Goal: Information Seeking & Learning: Learn about a topic

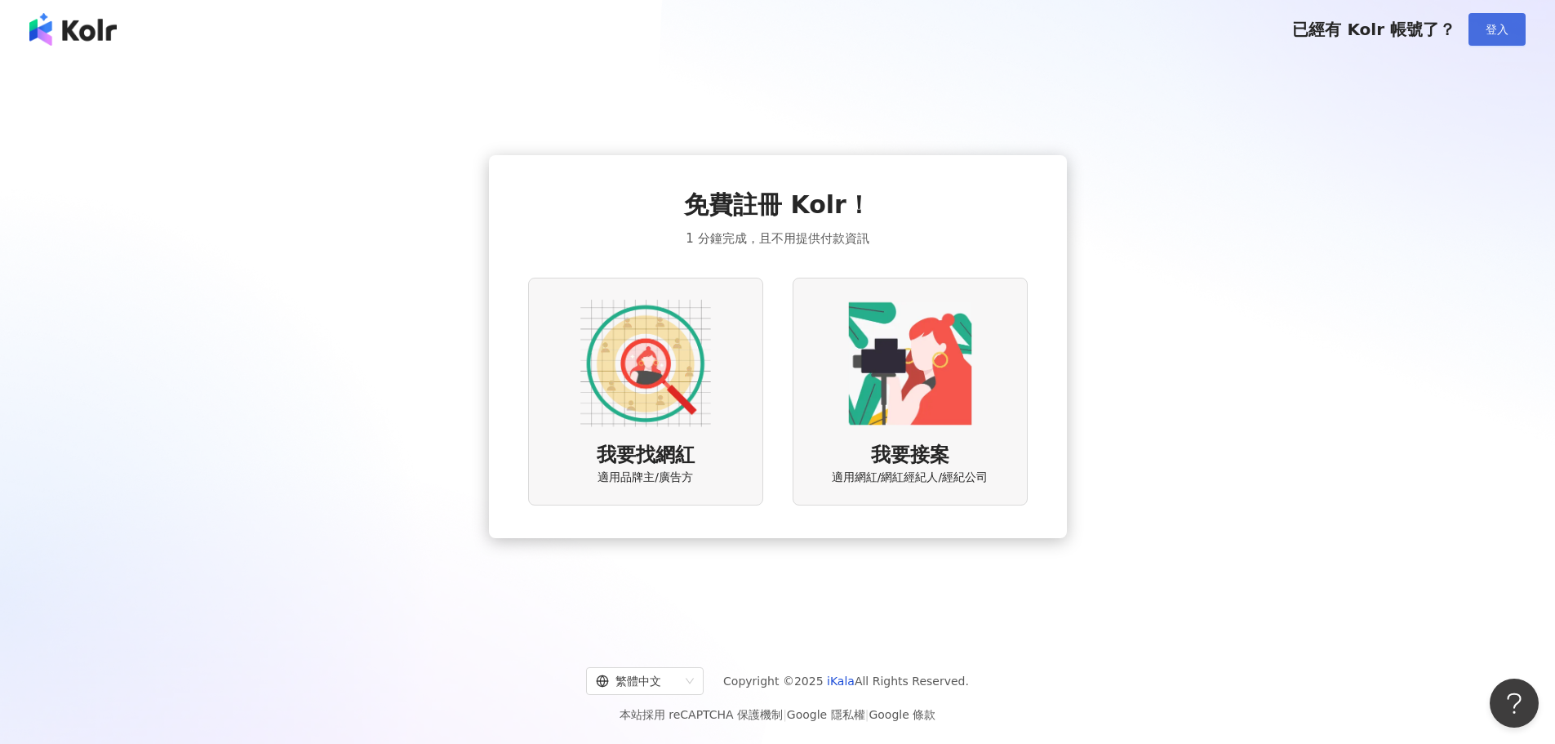
click at [1494, 23] on span "登入" at bounding box center [1497, 29] width 23 height 13
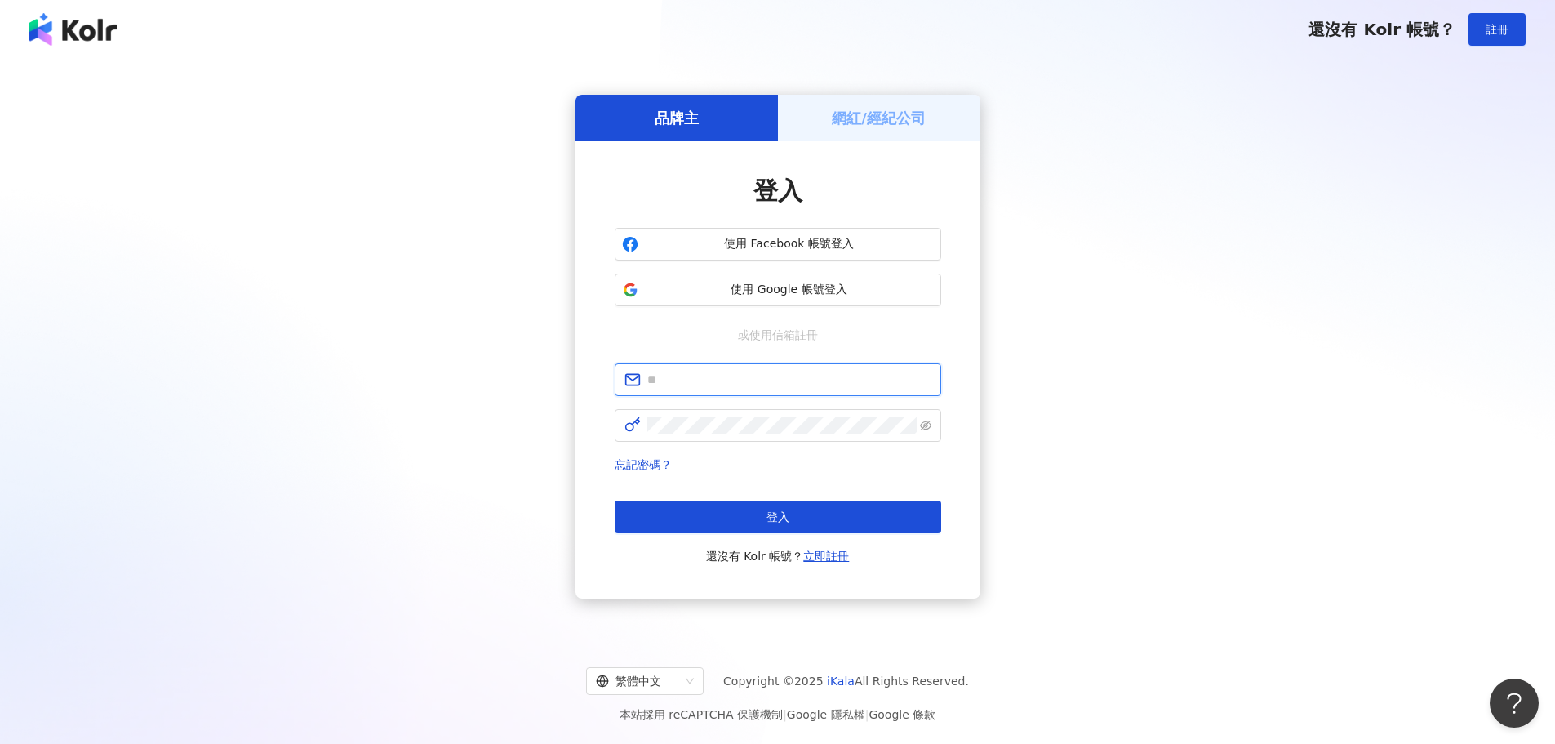
type input "**********"
click at [785, 505] on button "登入" at bounding box center [778, 517] width 327 height 33
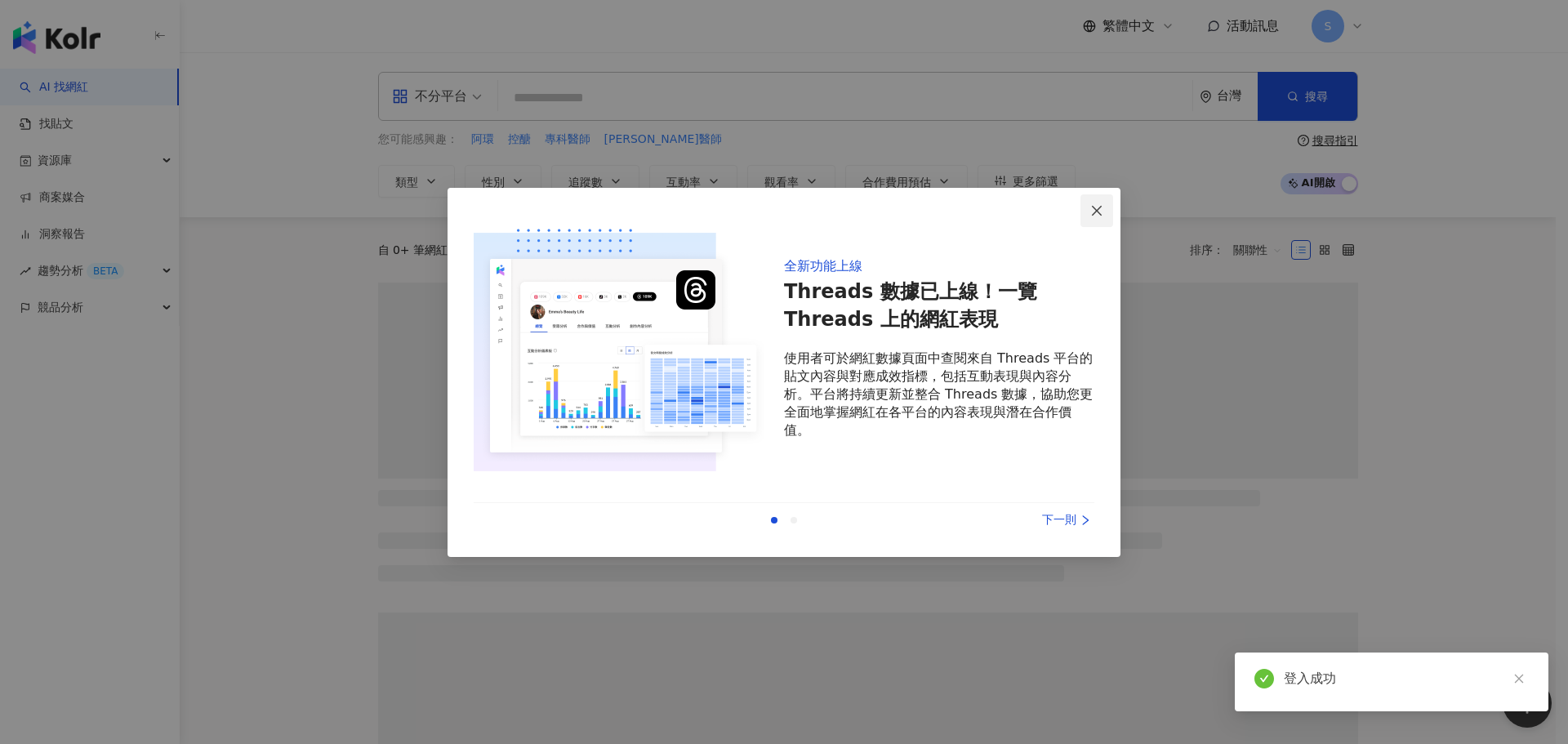
click at [1100, 208] on icon "close" at bounding box center [1097, 211] width 10 height 10
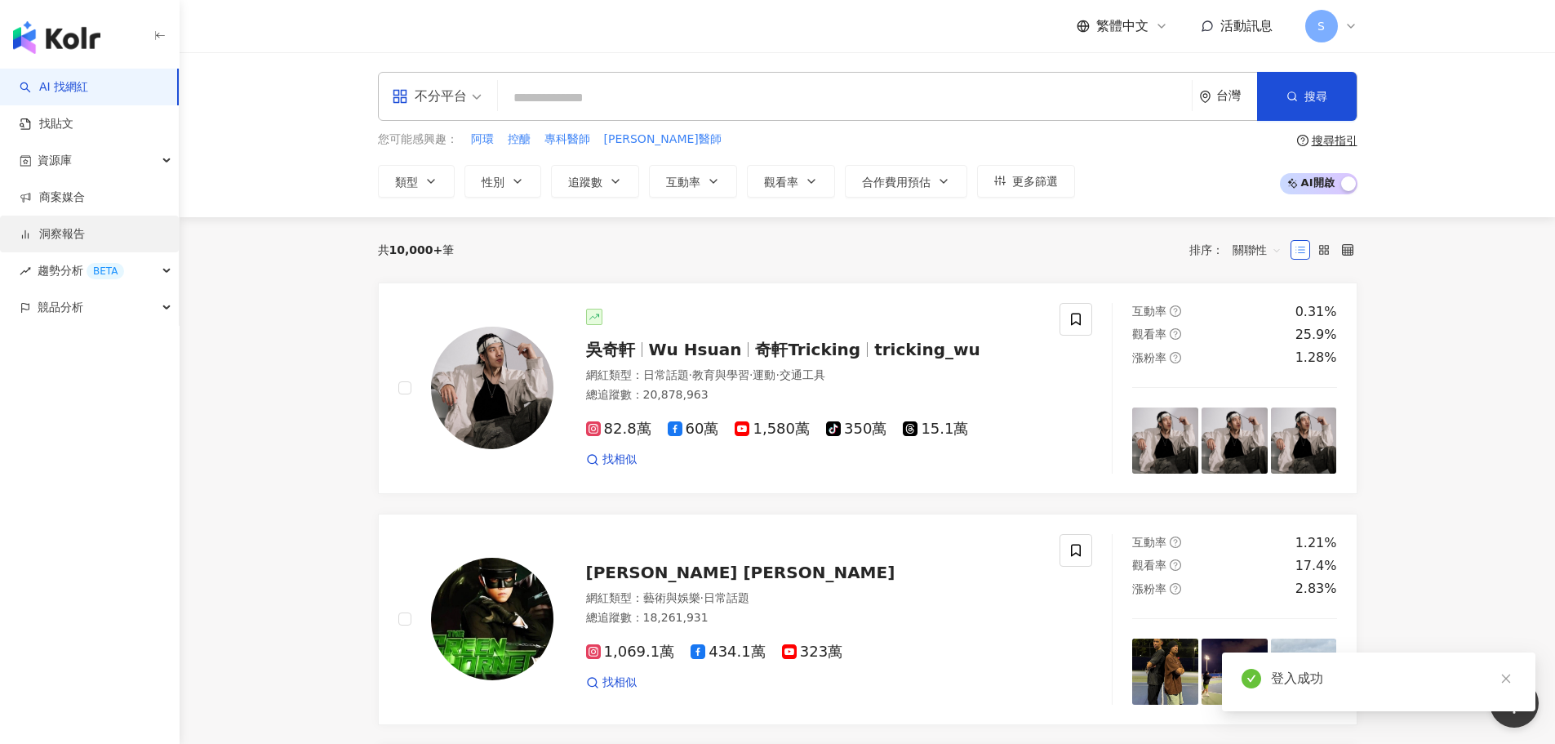
click at [30, 238] on link "洞察報告" at bounding box center [52, 234] width 65 height 16
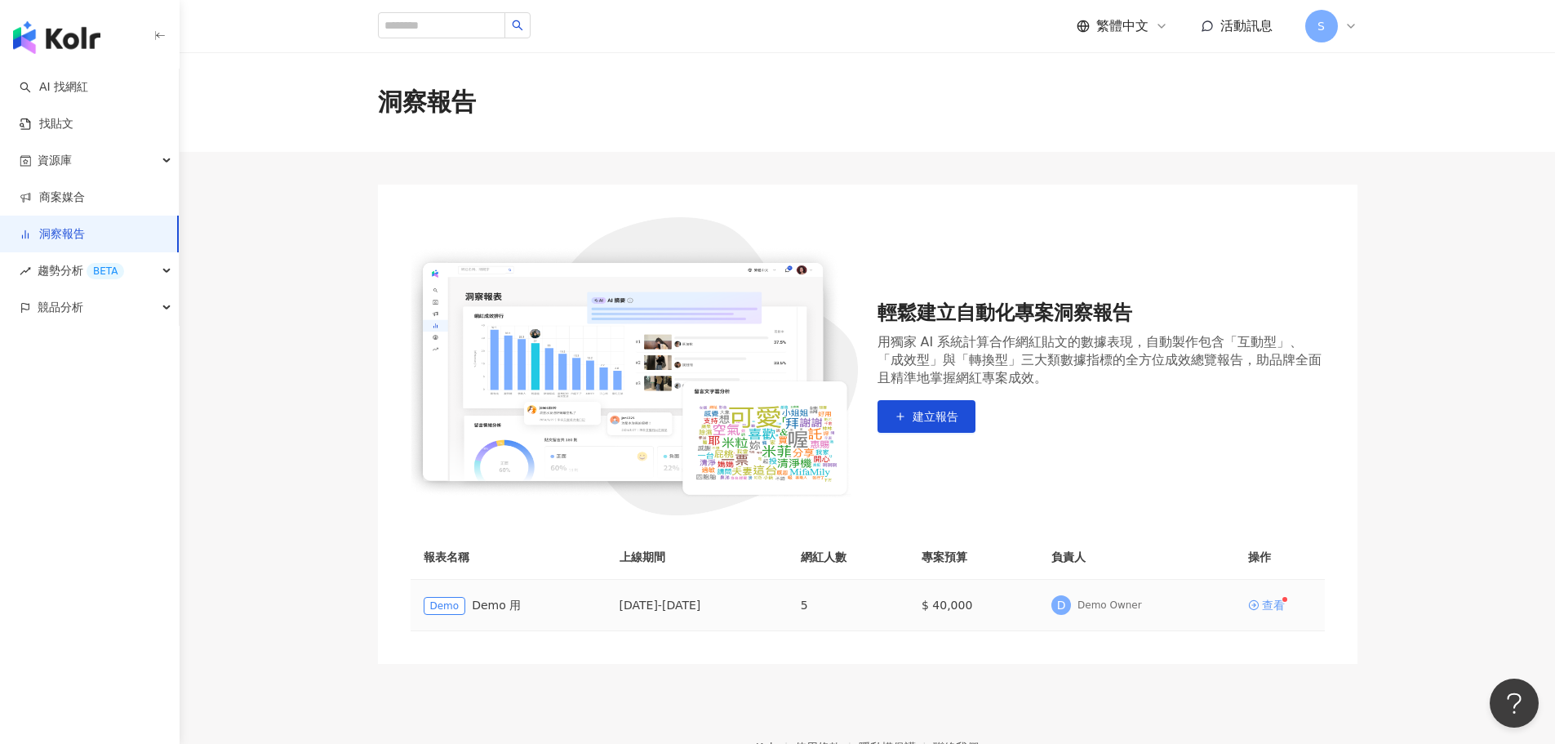
click at [1286, 606] on div "查看" at bounding box center [1280, 604] width 64 height 11
click at [1283, 606] on div "查看" at bounding box center [1273, 604] width 23 height 11
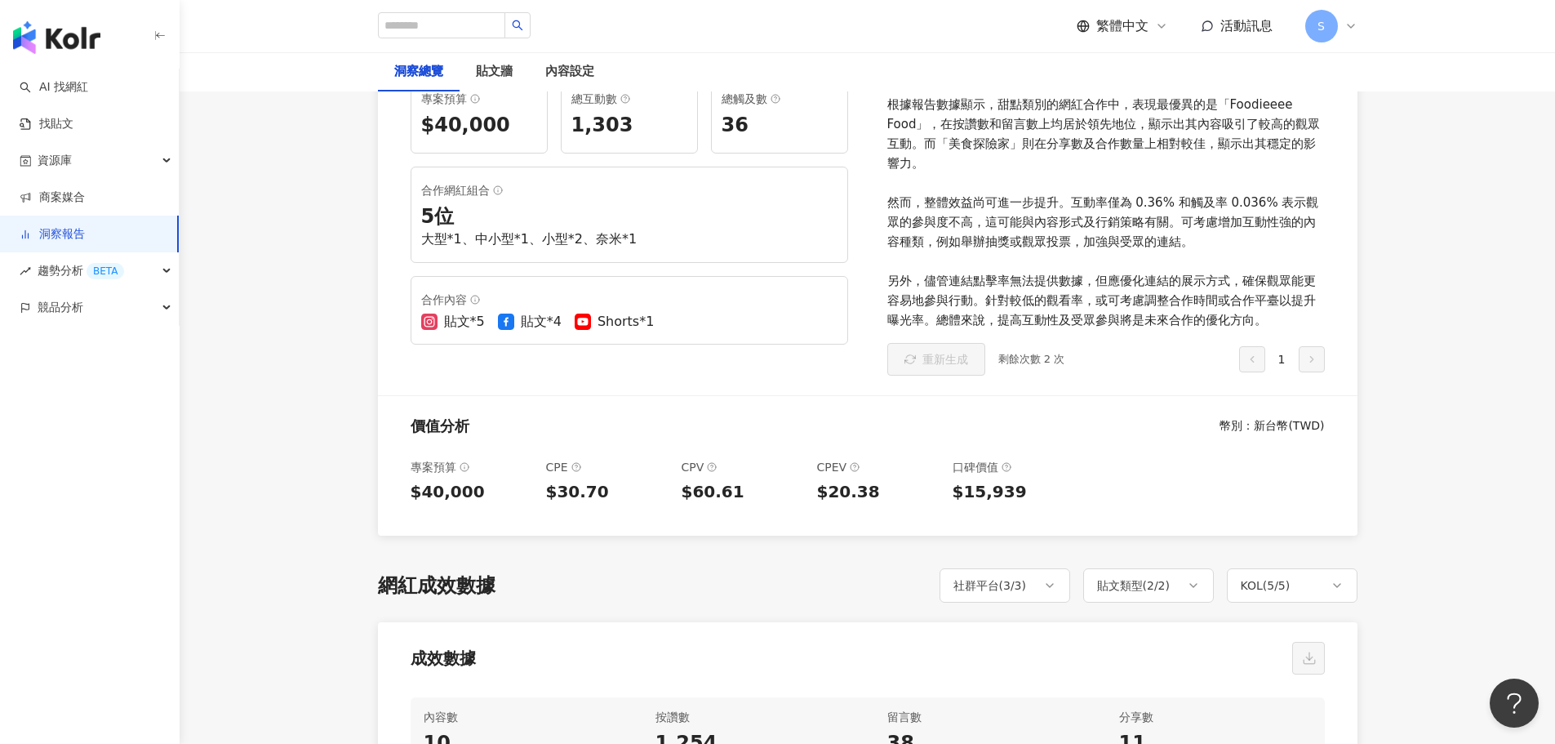
scroll to position [327, 0]
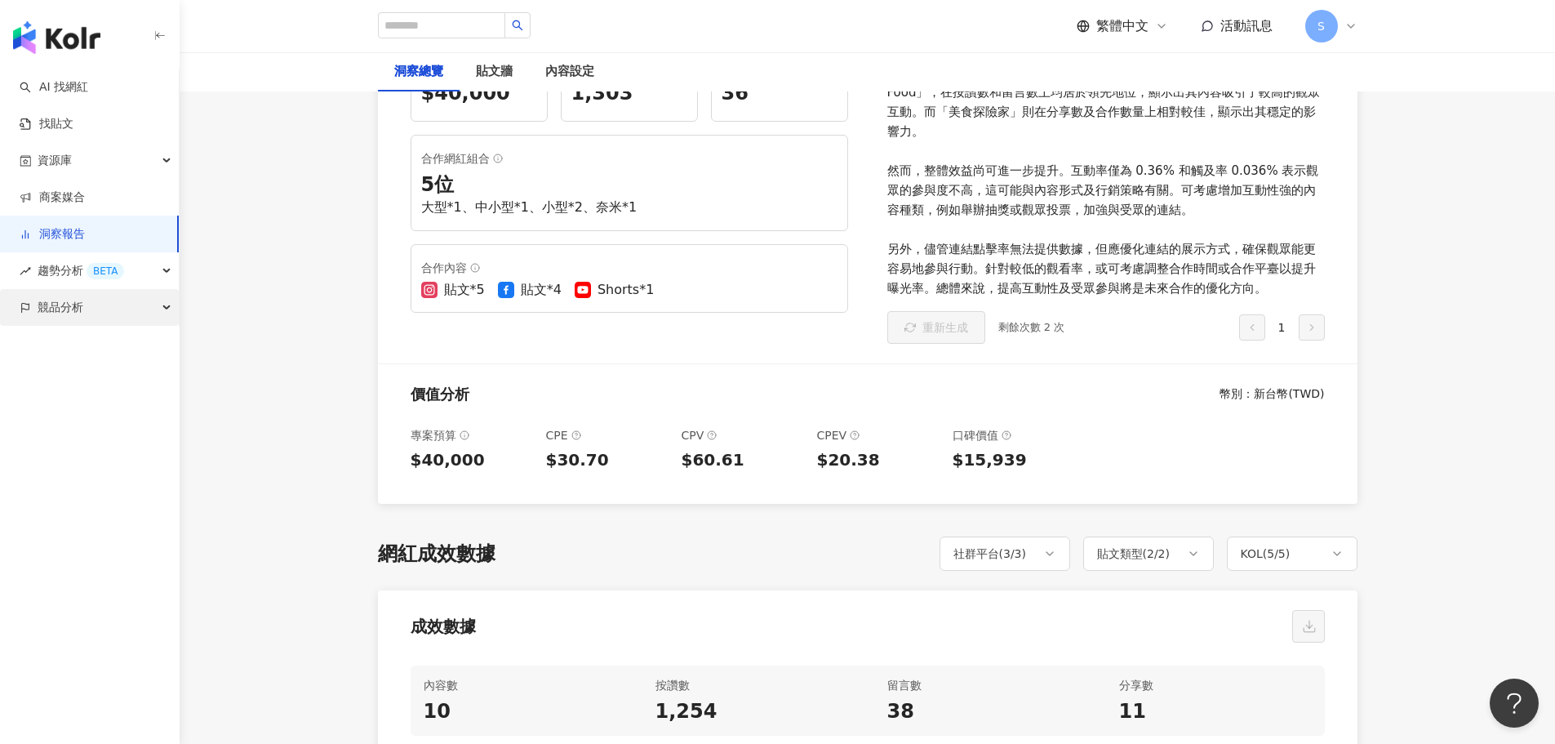
click at [18, 304] on div "競品分析" at bounding box center [89, 307] width 179 height 37
click at [77, 352] on link "品牌帳號分析" at bounding box center [73, 344] width 69 height 16
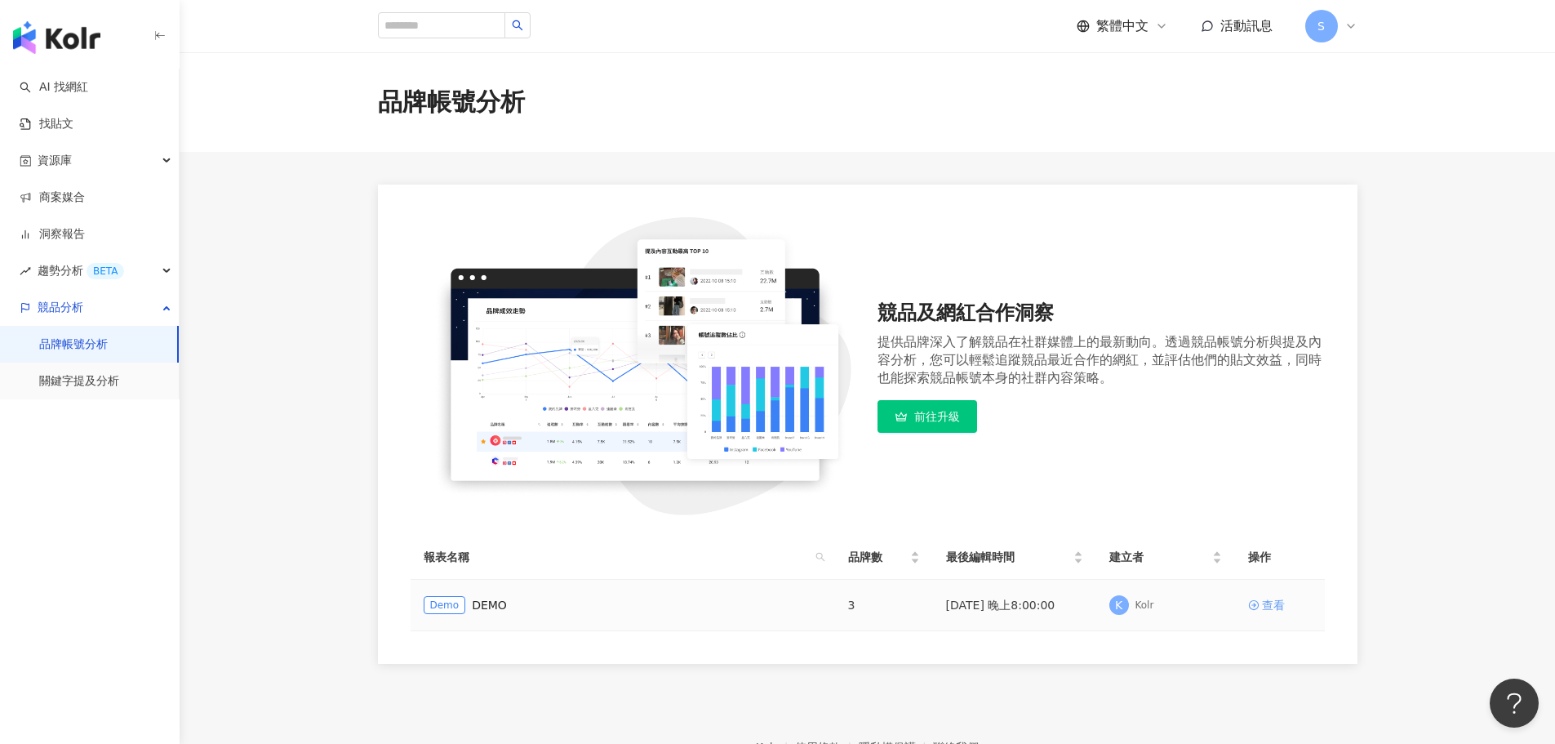
click at [1274, 607] on div "查看" at bounding box center [1273, 605] width 23 height 18
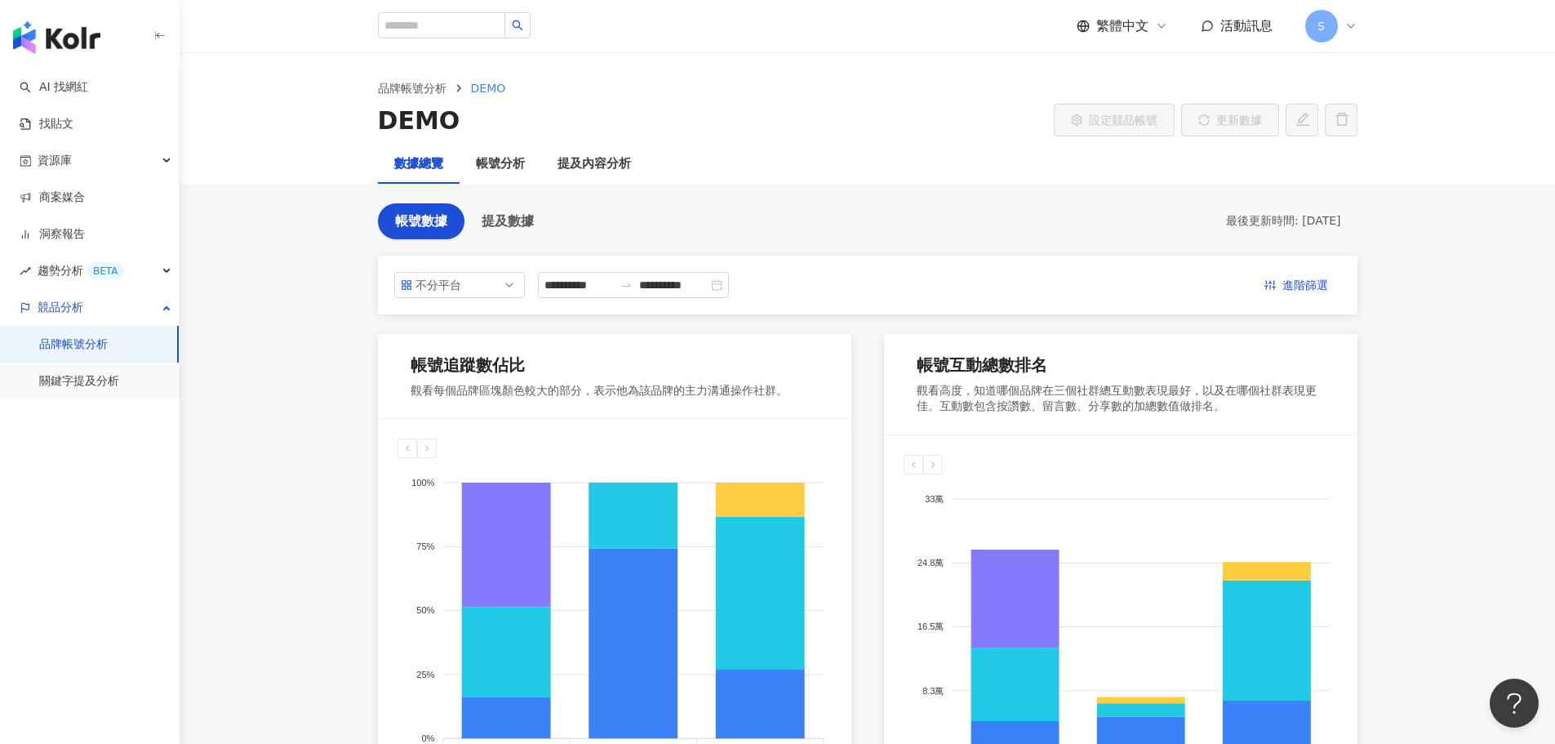
click at [517, 300] on div "**********" at bounding box center [868, 285] width 980 height 59
click at [510, 288] on span "不分平台" at bounding box center [460, 285] width 118 height 24
click at [464, 280] on div "不分平台" at bounding box center [442, 285] width 53 height 24
click at [456, 353] on div "Instagram" at bounding box center [448, 350] width 53 height 18
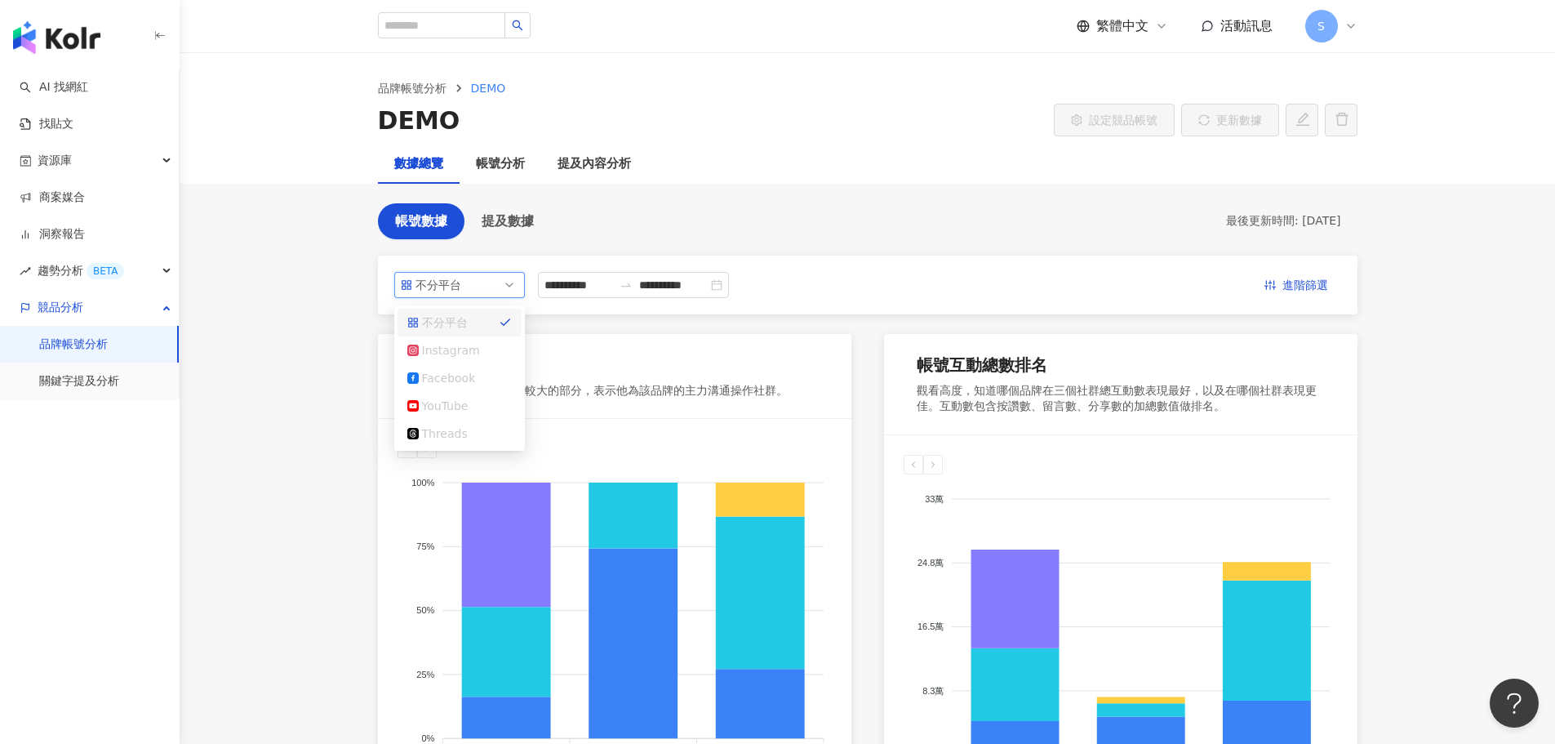
click at [617, 300] on div "**********" at bounding box center [868, 285] width 980 height 59
click at [503, 191] on main "**********" at bounding box center [868, 652] width 1376 height 1199
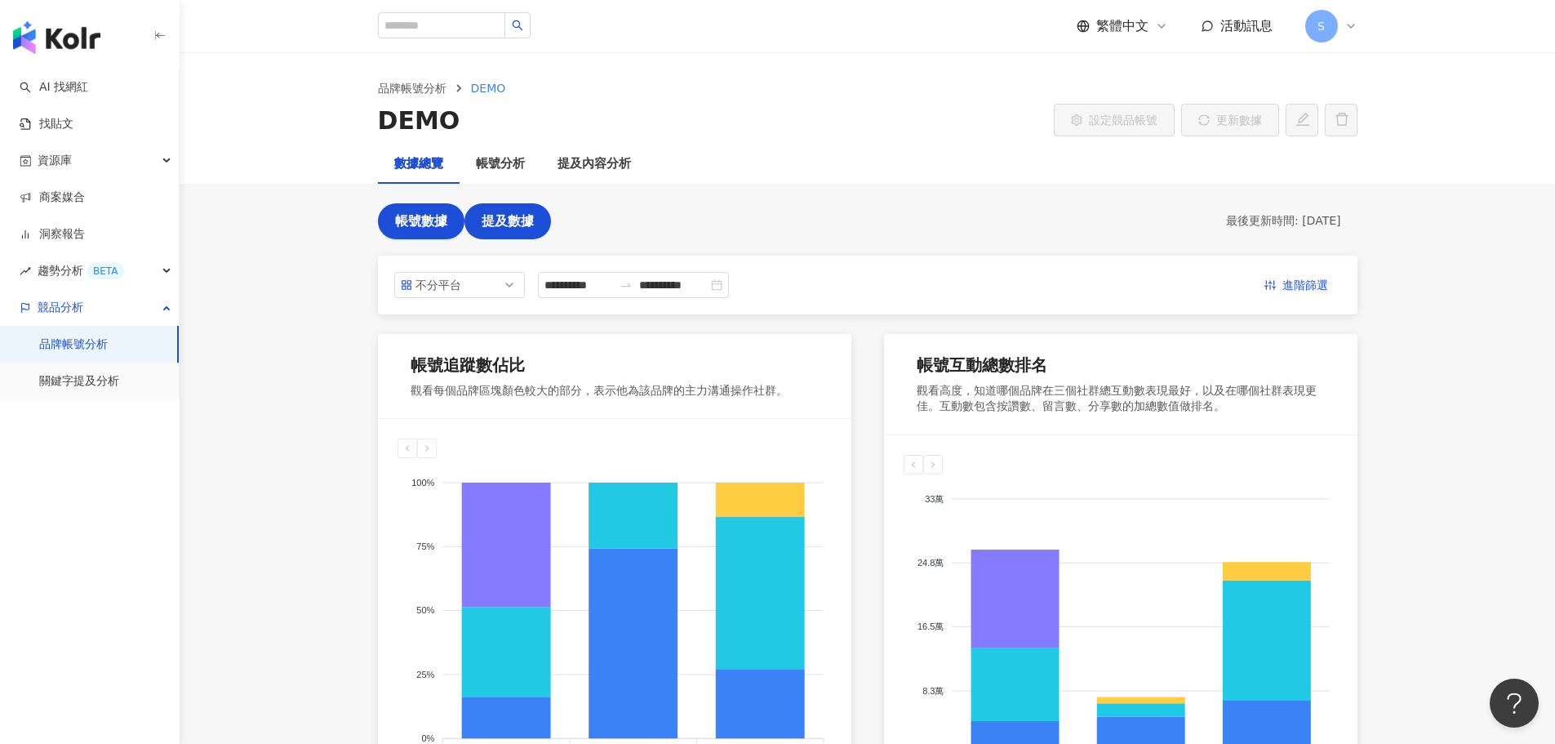
click at [502, 220] on span "提及數據" at bounding box center [508, 221] width 52 height 15
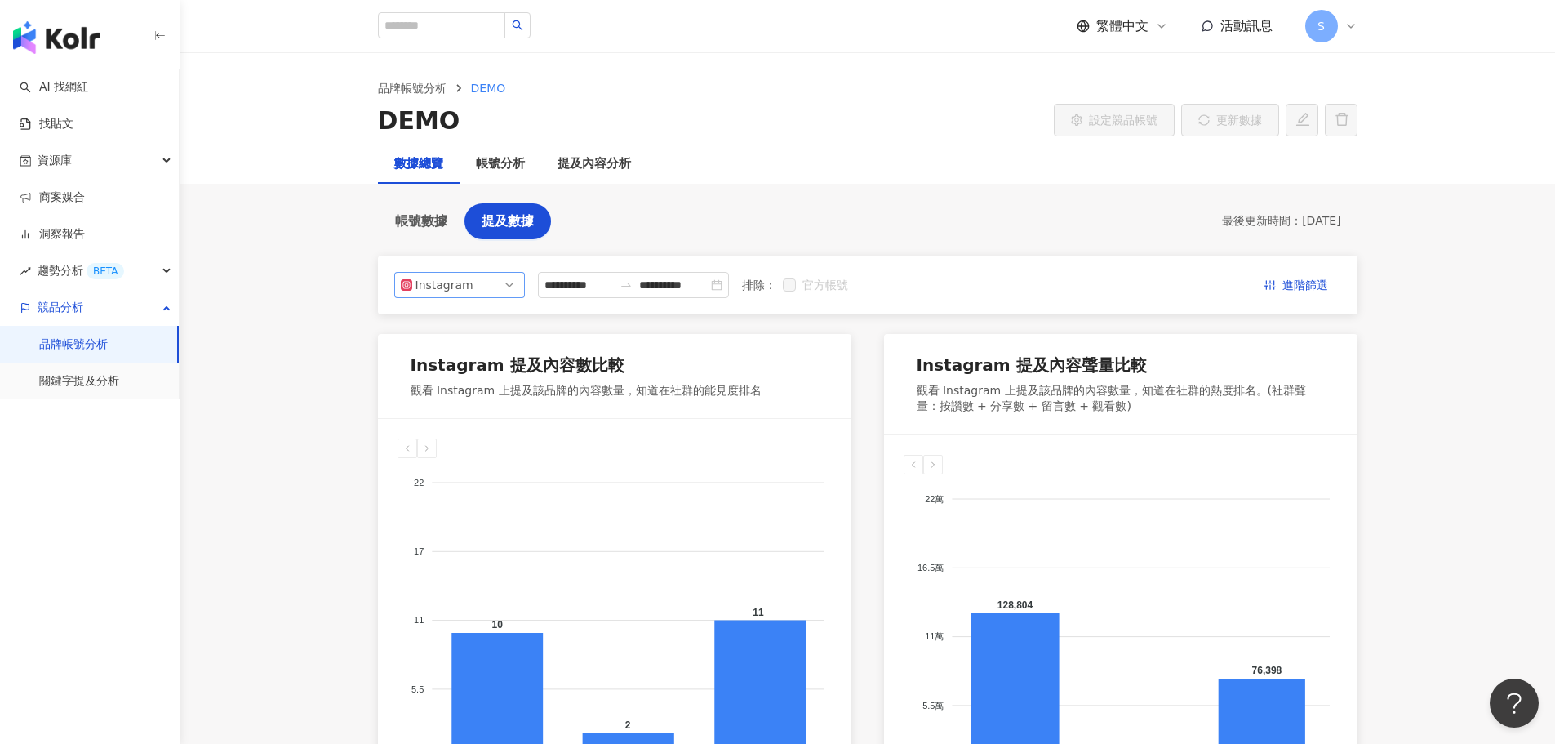
click at [437, 285] on div "Instagram" at bounding box center [442, 285] width 53 height 24
click at [388, 266] on div "**********" at bounding box center [868, 285] width 980 height 59
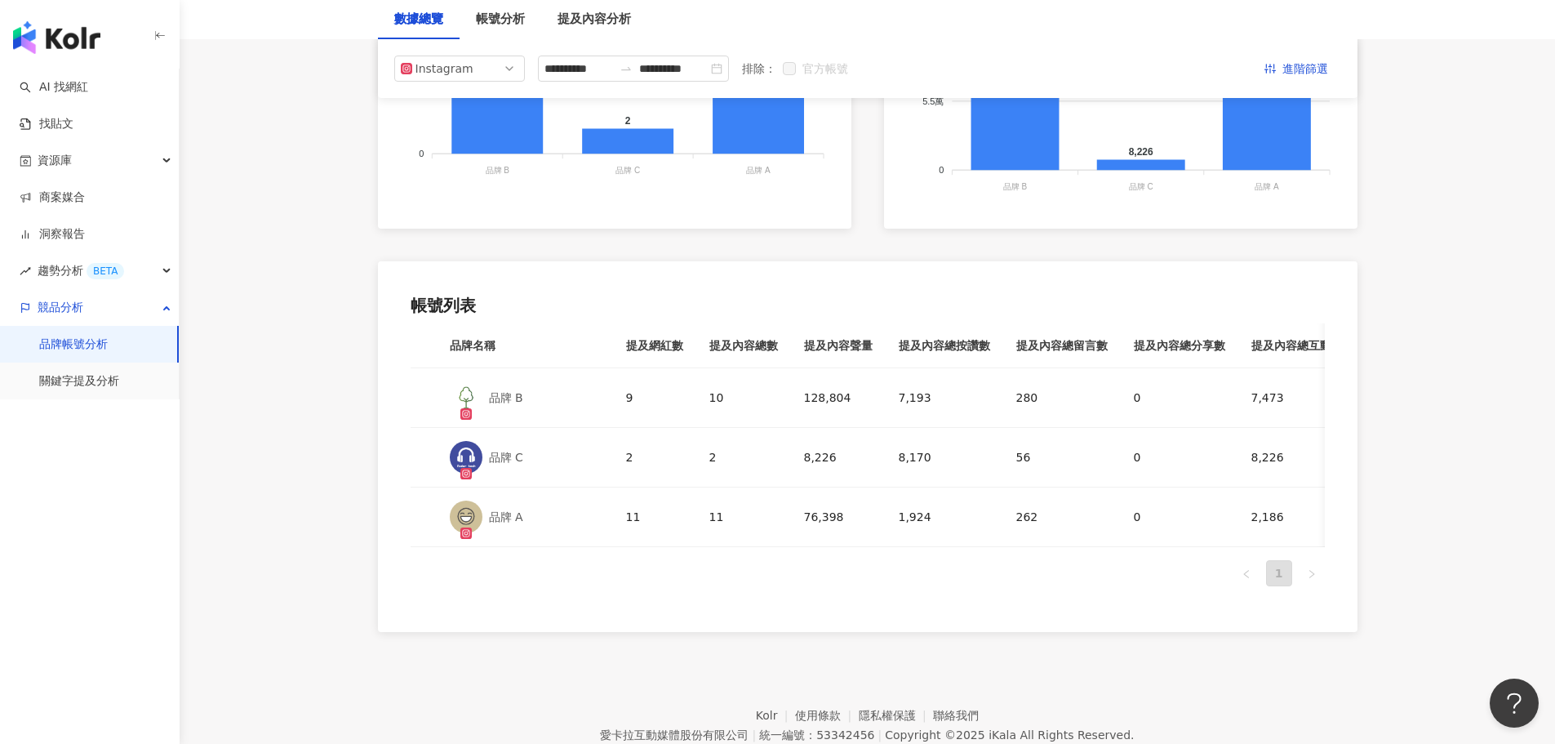
scroll to position [441, 0]
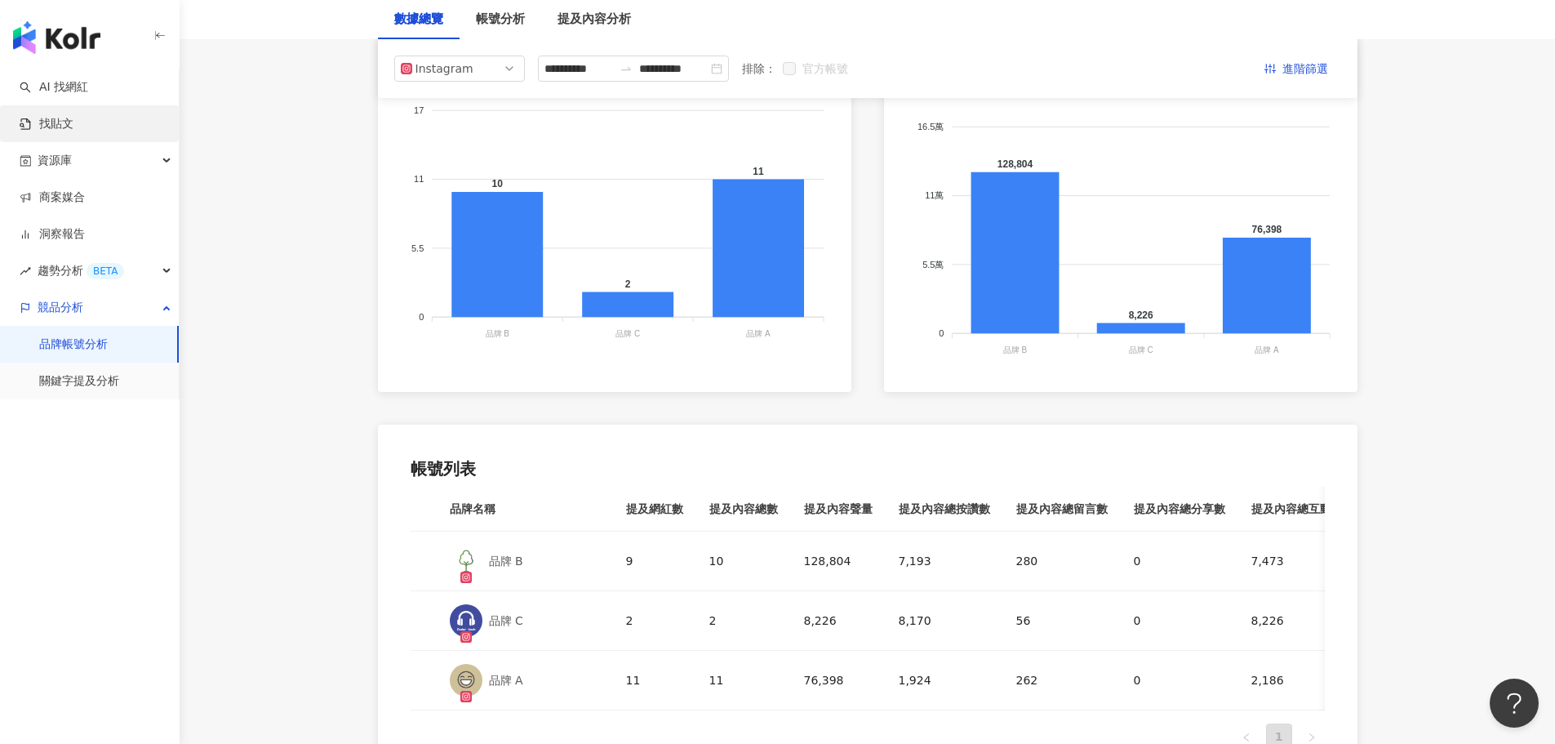
click at [73, 117] on link "找貼文" at bounding box center [47, 124] width 54 height 16
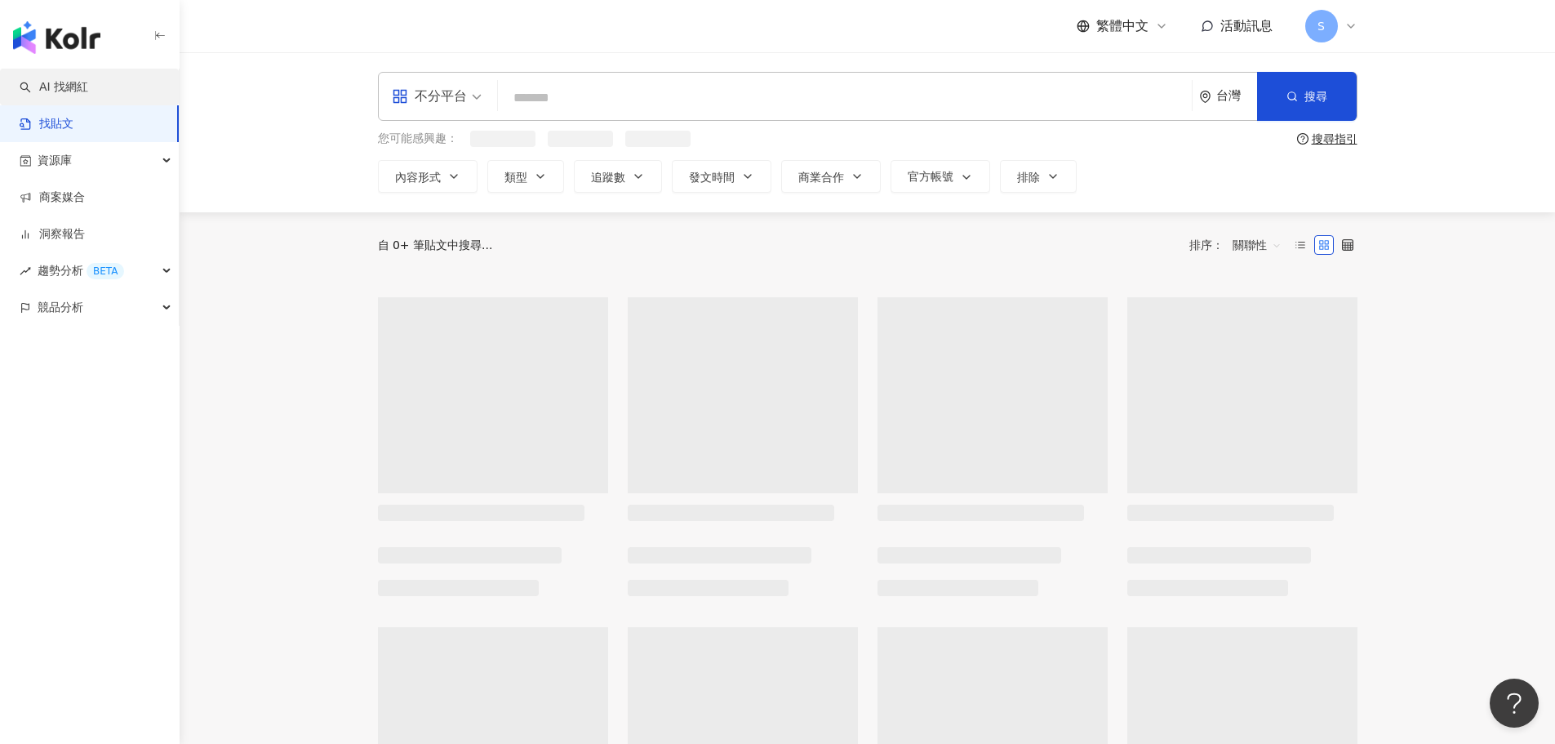
click at [88, 83] on link "AI 找網紅" at bounding box center [54, 87] width 69 height 16
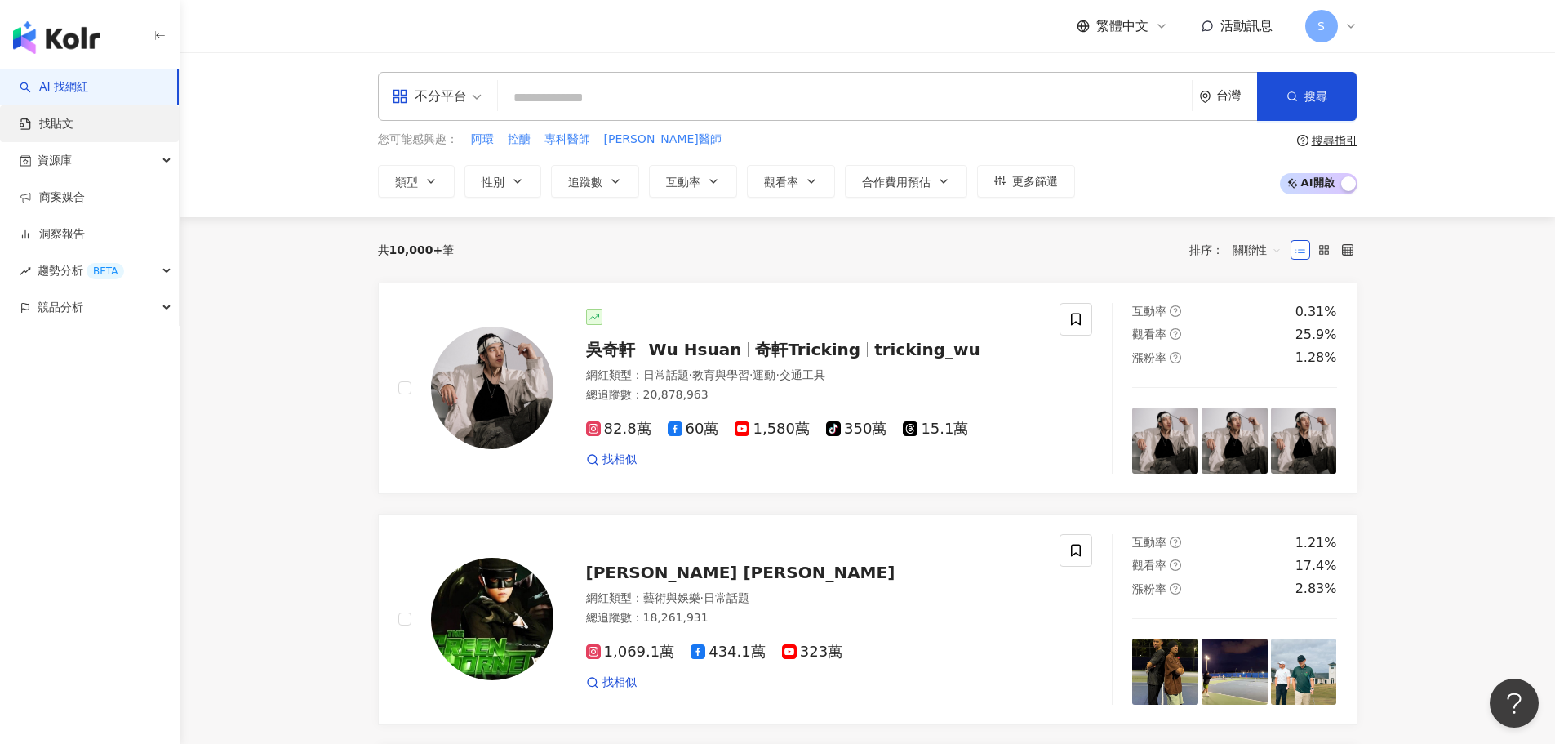
click at [73, 116] on link "找貼文" at bounding box center [47, 124] width 54 height 16
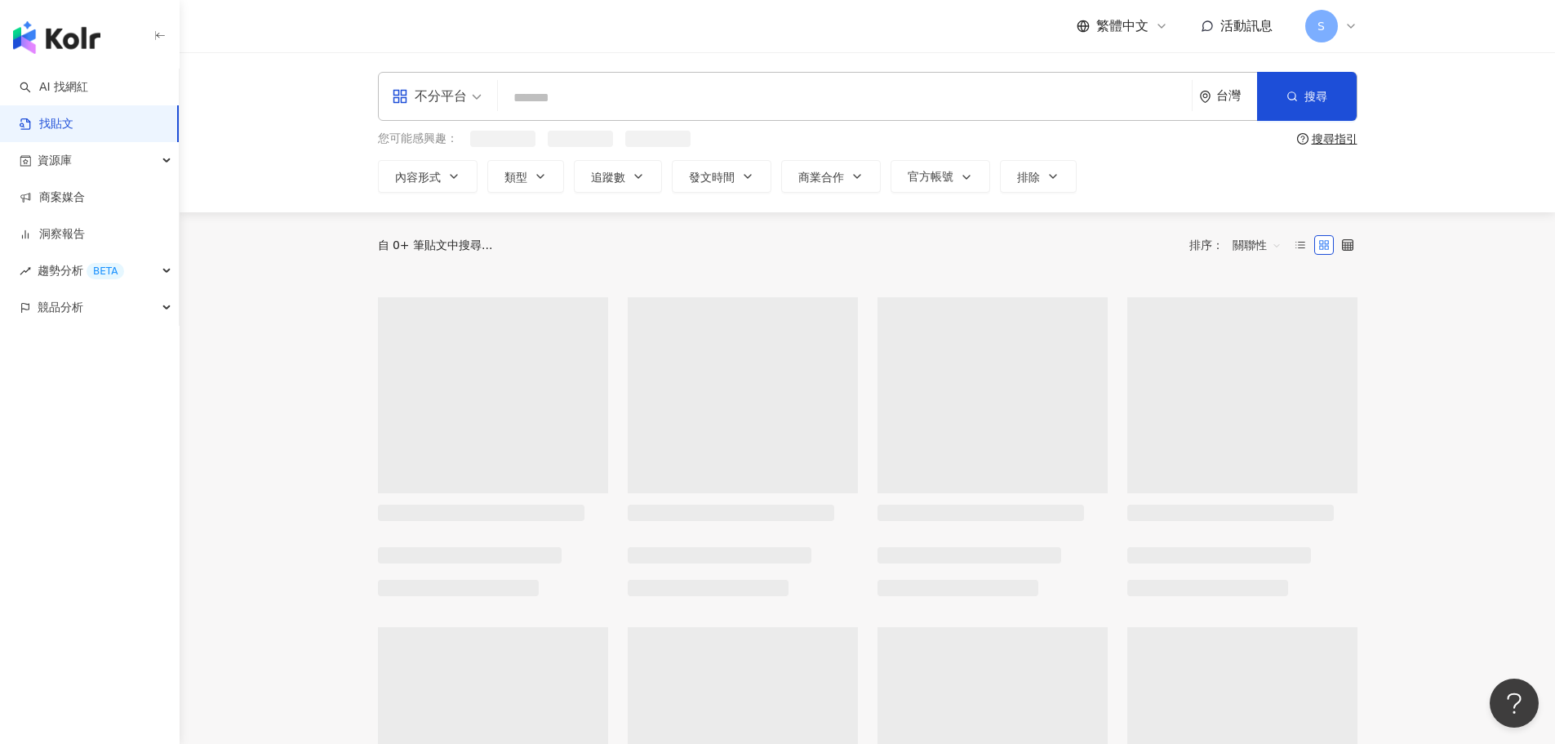
click at [557, 100] on input "search" at bounding box center [845, 97] width 681 height 35
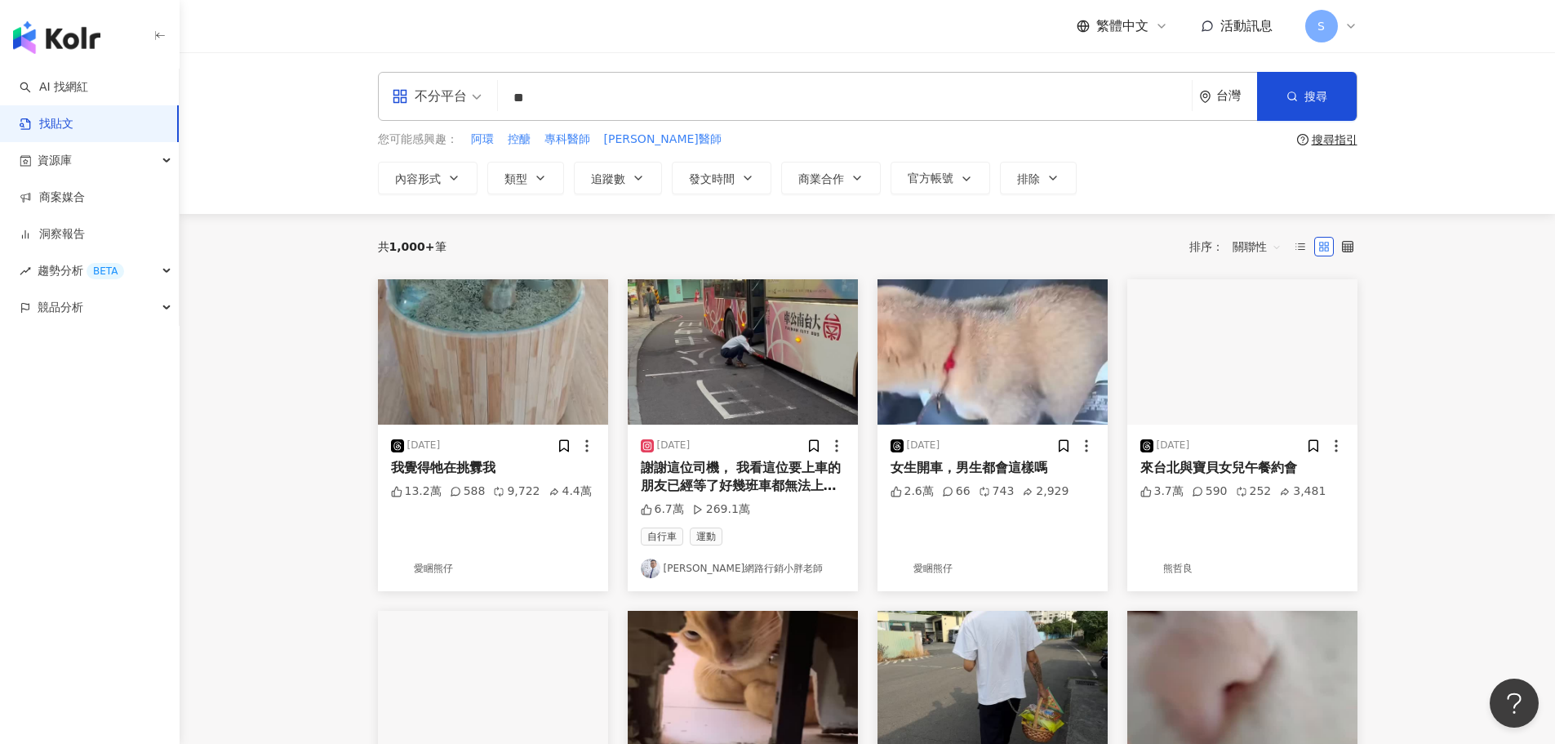
type input "*"
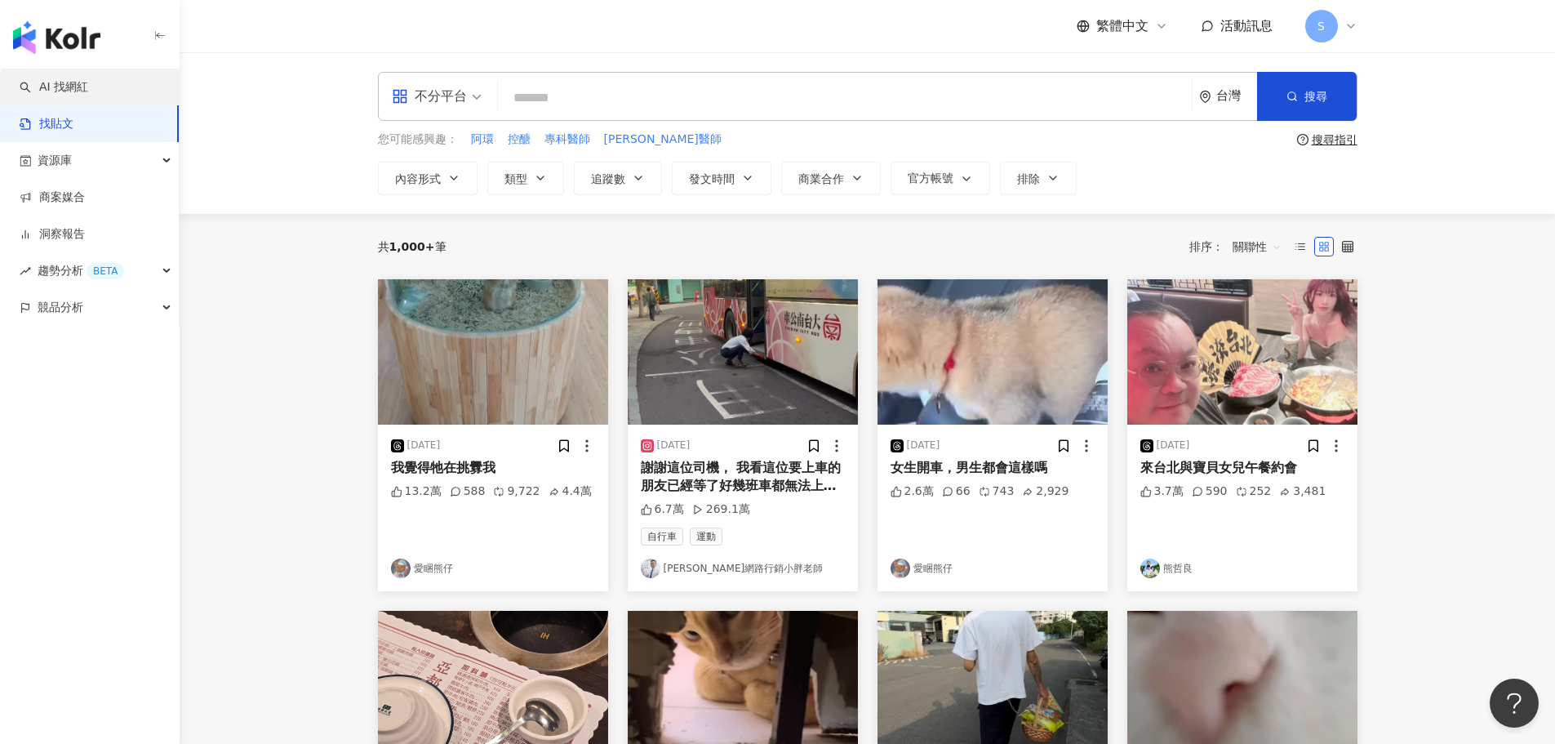
click at [42, 90] on link "AI 找網紅" at bounding box center [54, 87] width 69 height 16
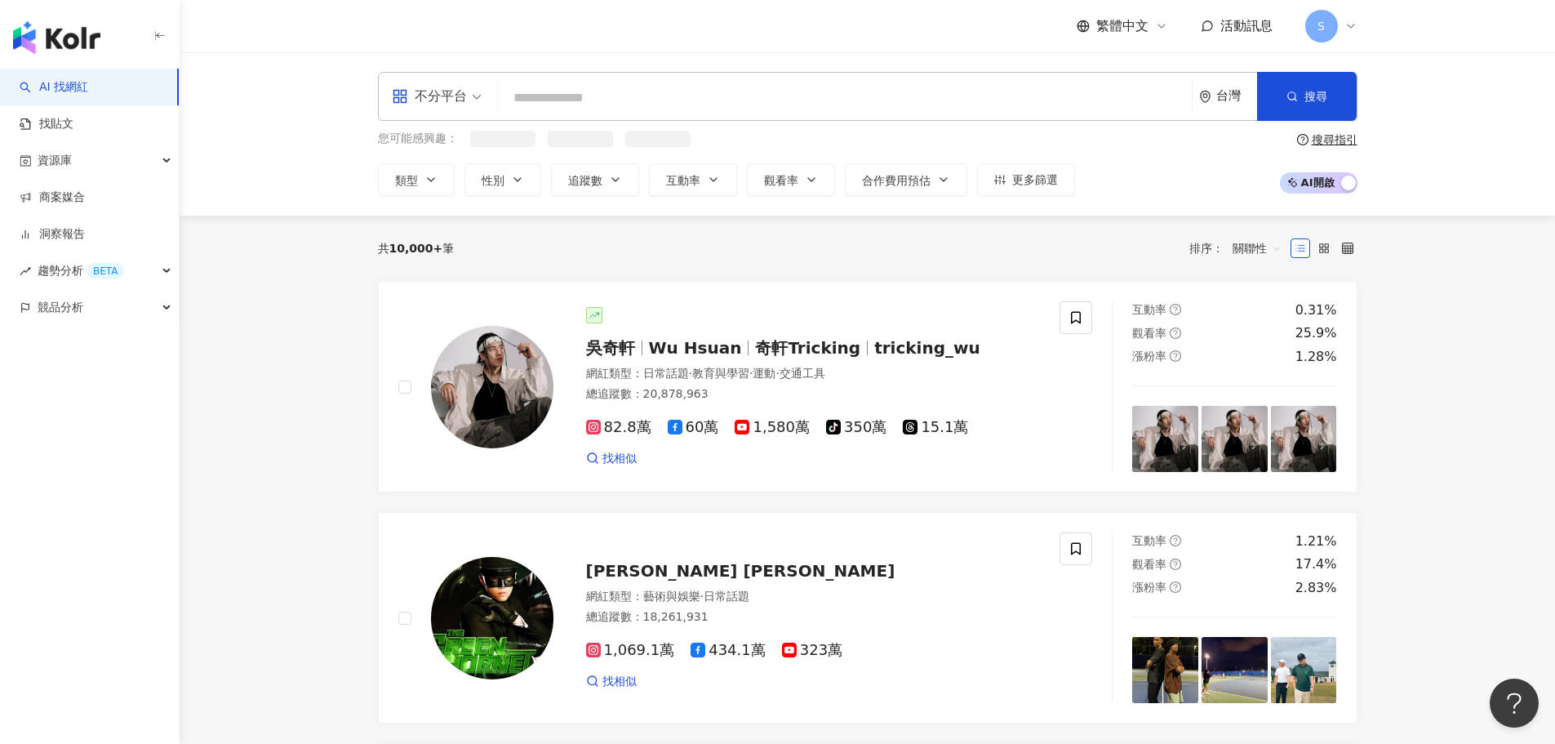
click at [557, 91] on input "search" at bounding box center [845, 97] width 681 height 31
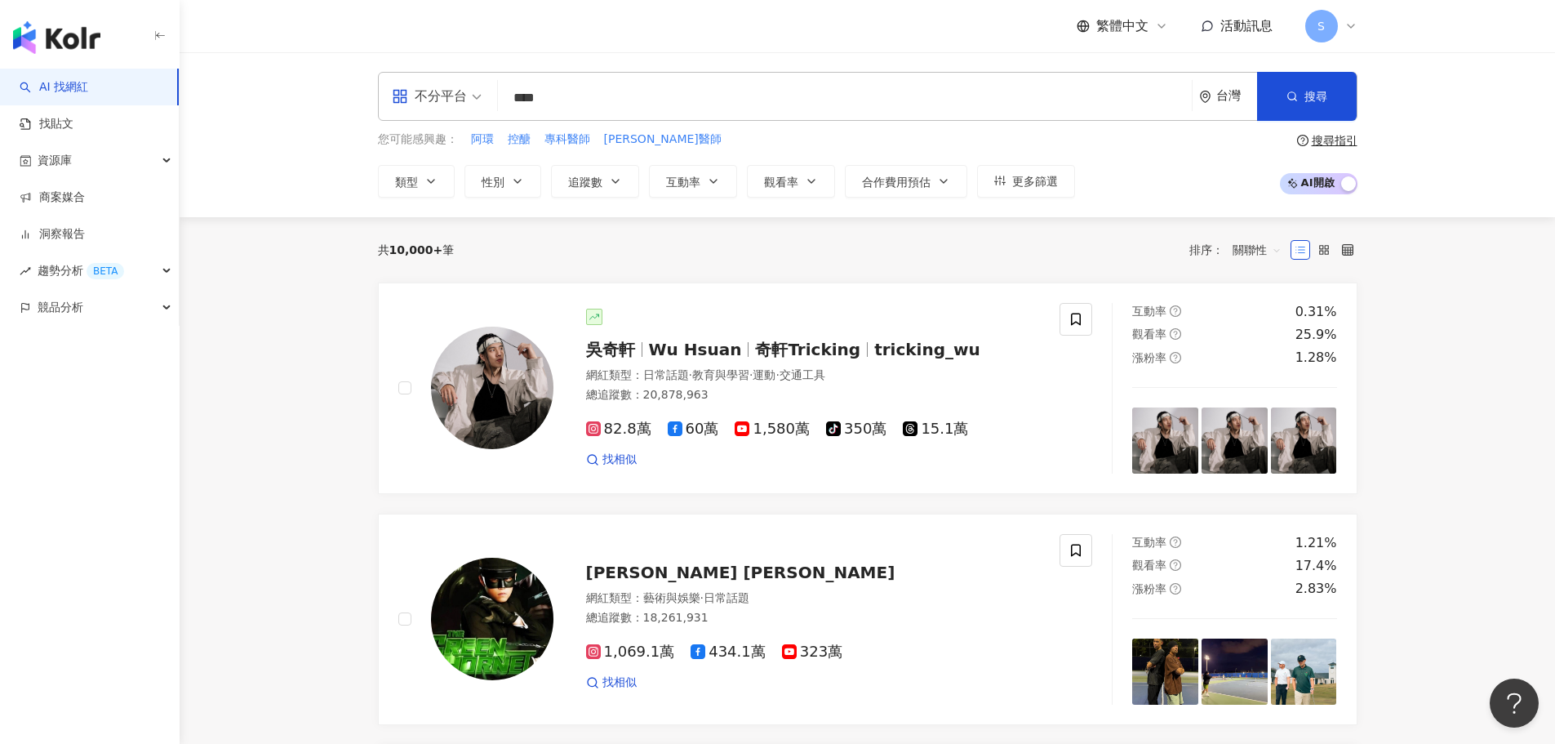
type input "****"
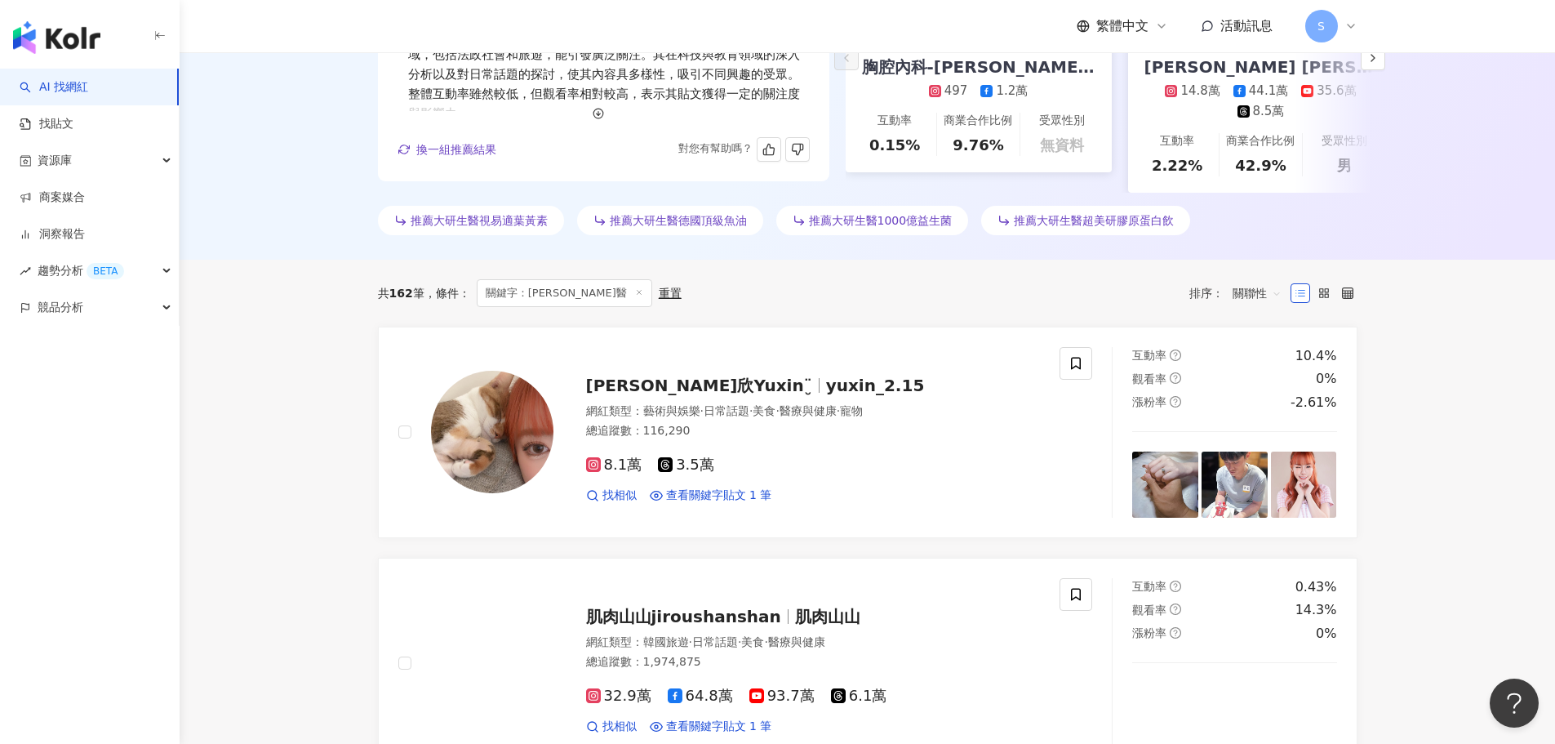
scroll to position [82, 0]
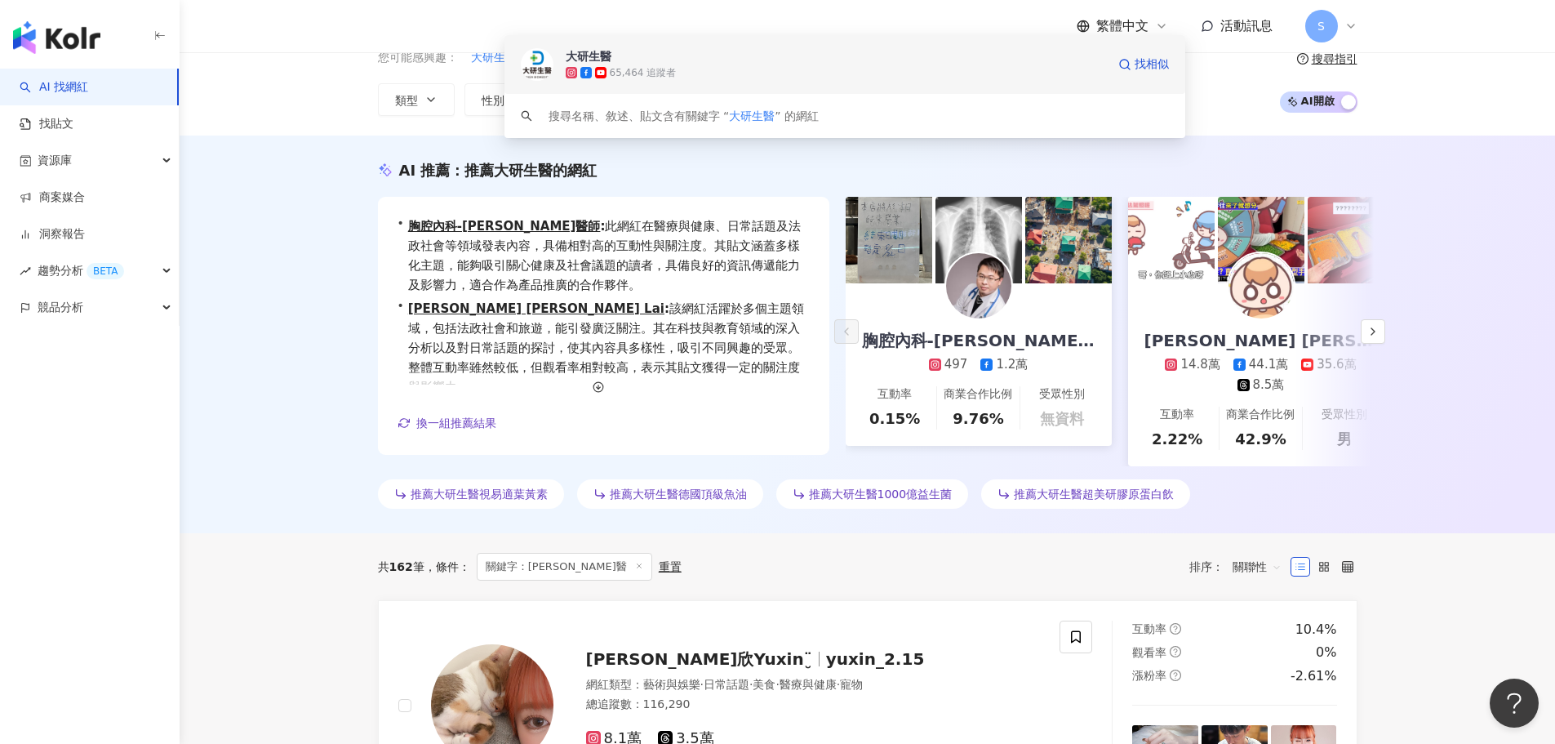
click at [623, 82] on div "大研生醫 65,464 追蹤者 找相似" at bounding box center [845, 64] width 681 height 59
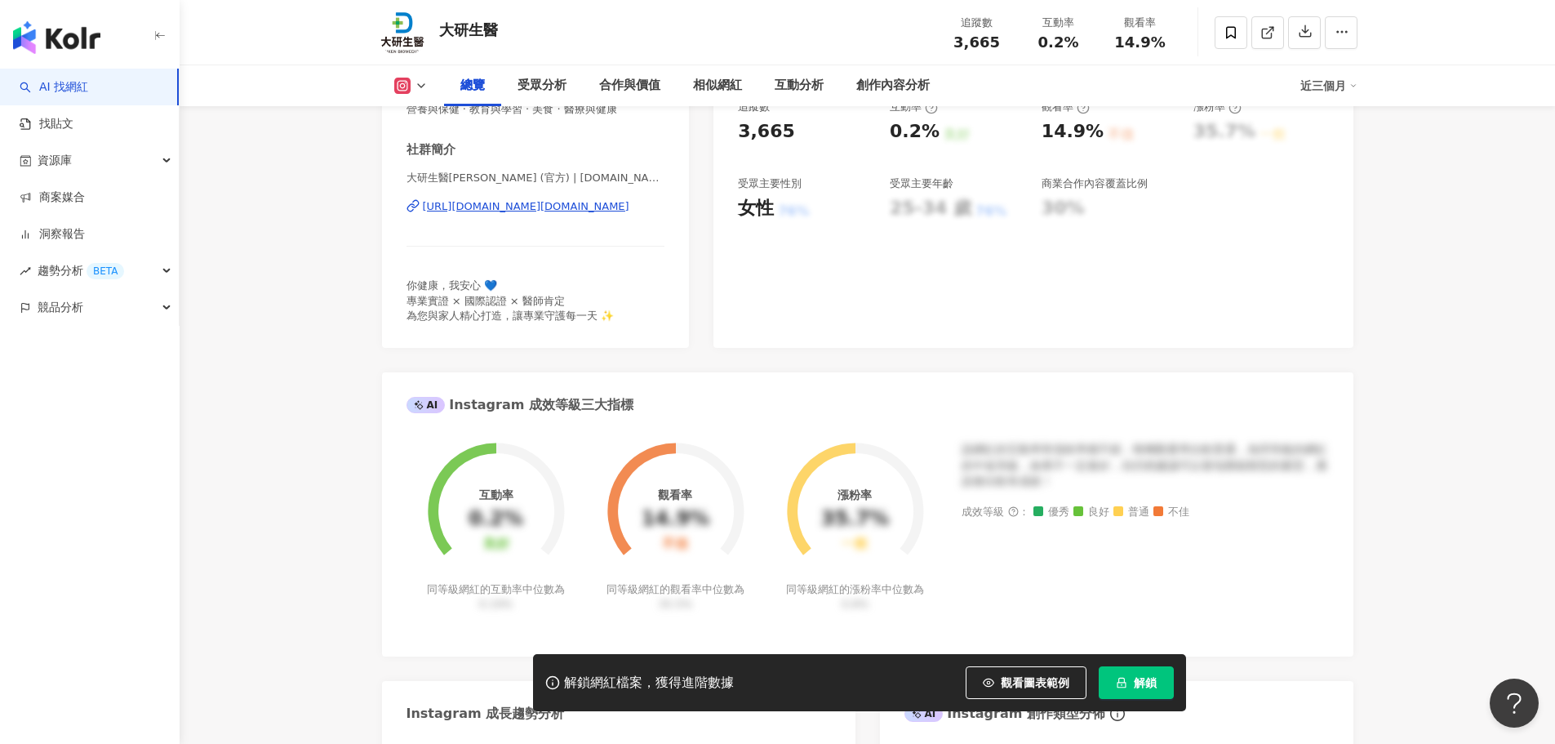
scroll to position [327, 0]
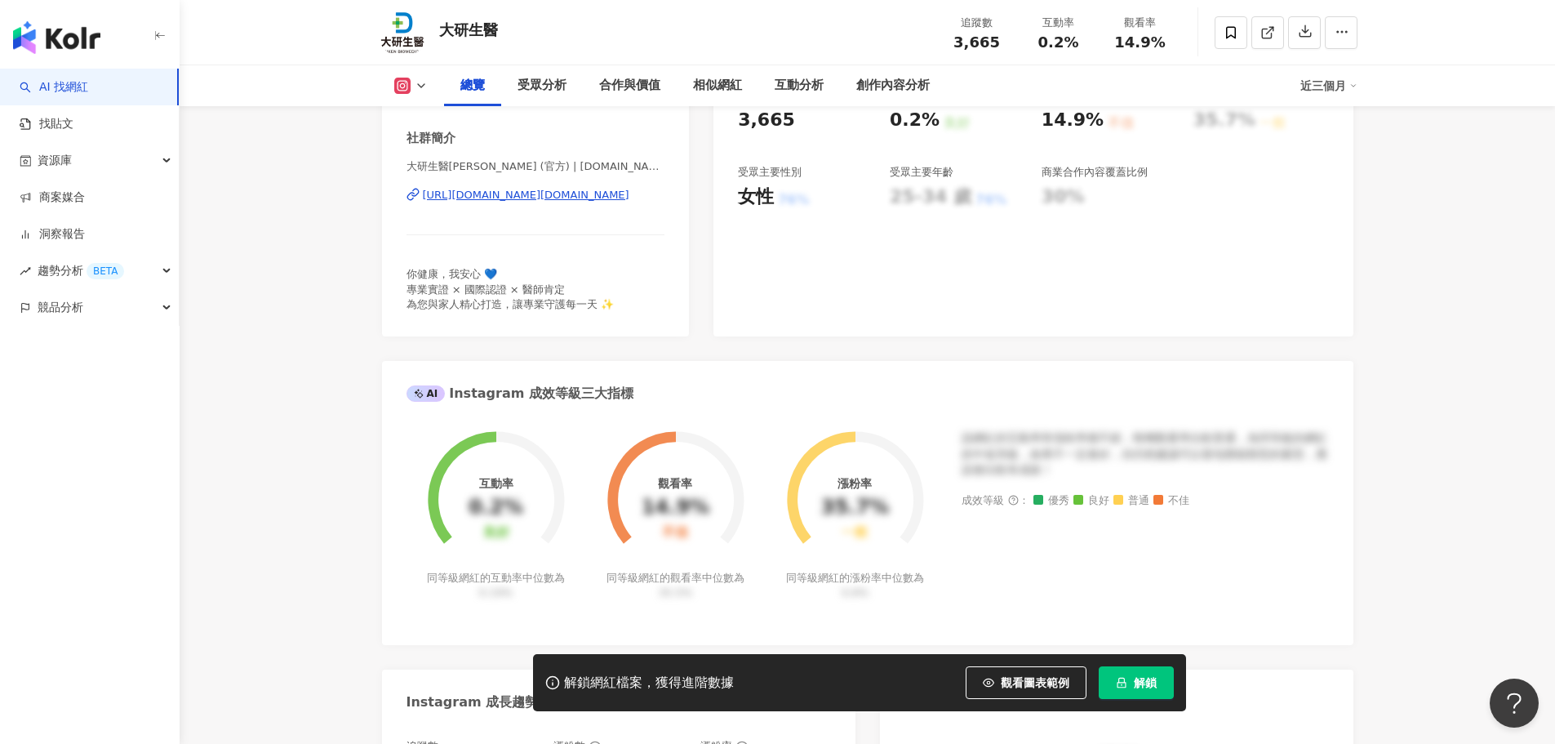
click at [598, 191] on div "https://www.instagram.com/daiken.bio/" at bounding box center [526, 195] width 207 height 15
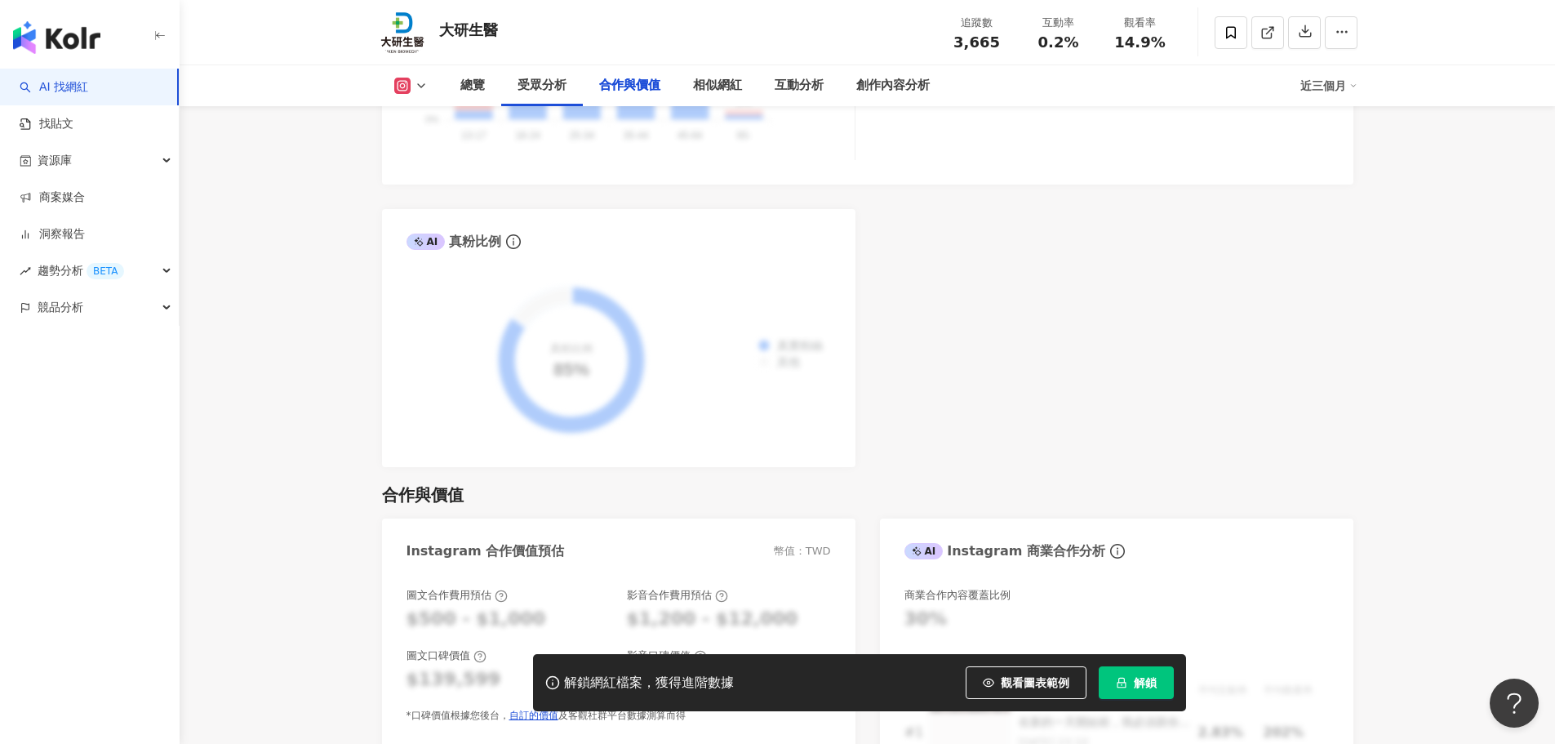
scroll to position [2368, 0]
